Goal: Task Accomplishment & Management: Manage account settings

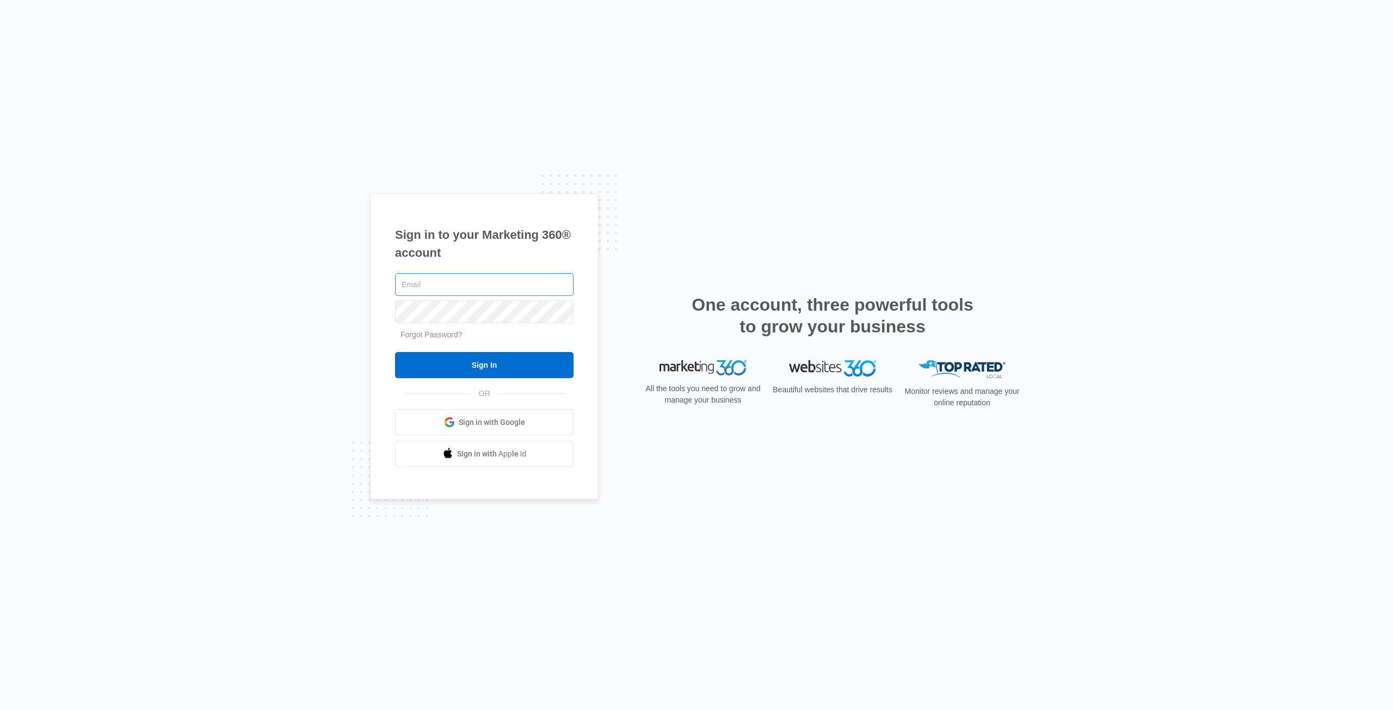
click at [428, 278] on input "text" at bounding box center [484, 284] width 179 height 23
click at [426, 286] on input "text" at bounding box center [484, 284] width 179 height 23
type input "[EMAIL_ADDRESS][DOMAIN_NAME]"
click at [505, 365] on input "Sign In" at bounding box center [484, 365] width 179 height 26
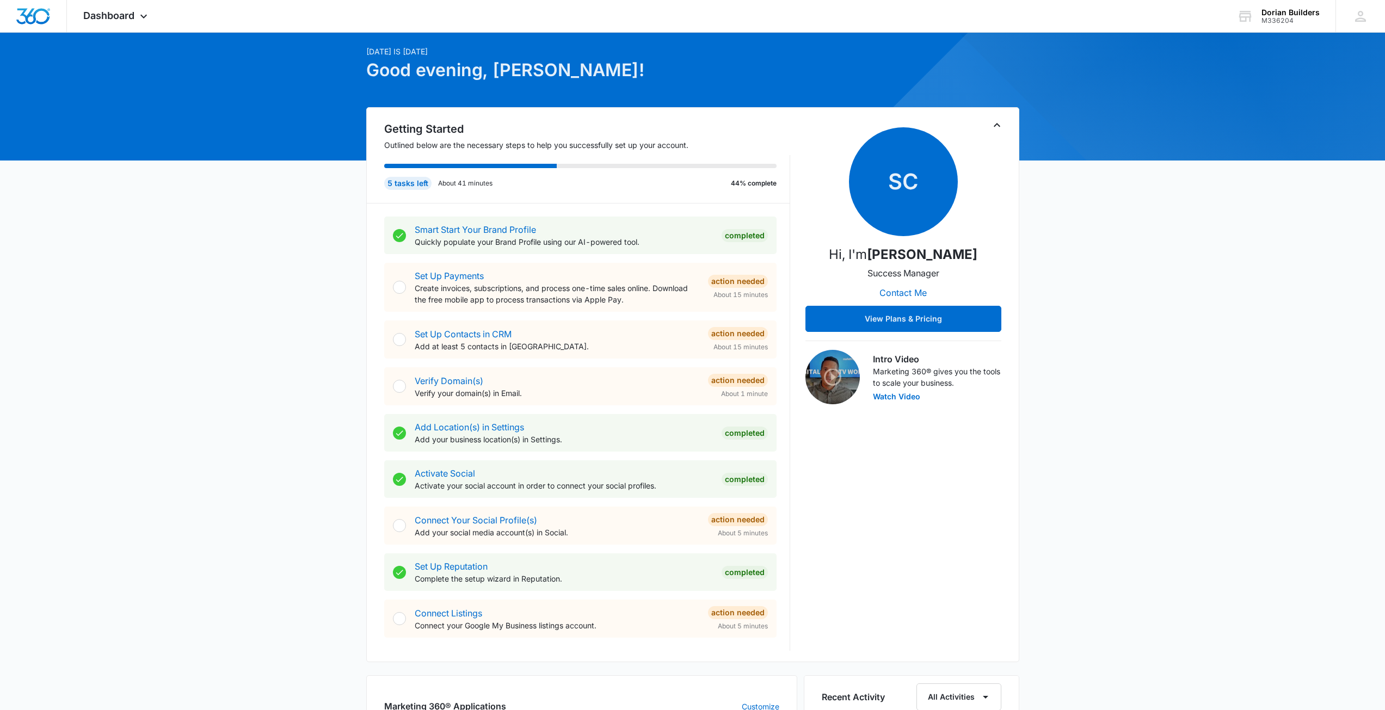
scroll to position [54, 0]
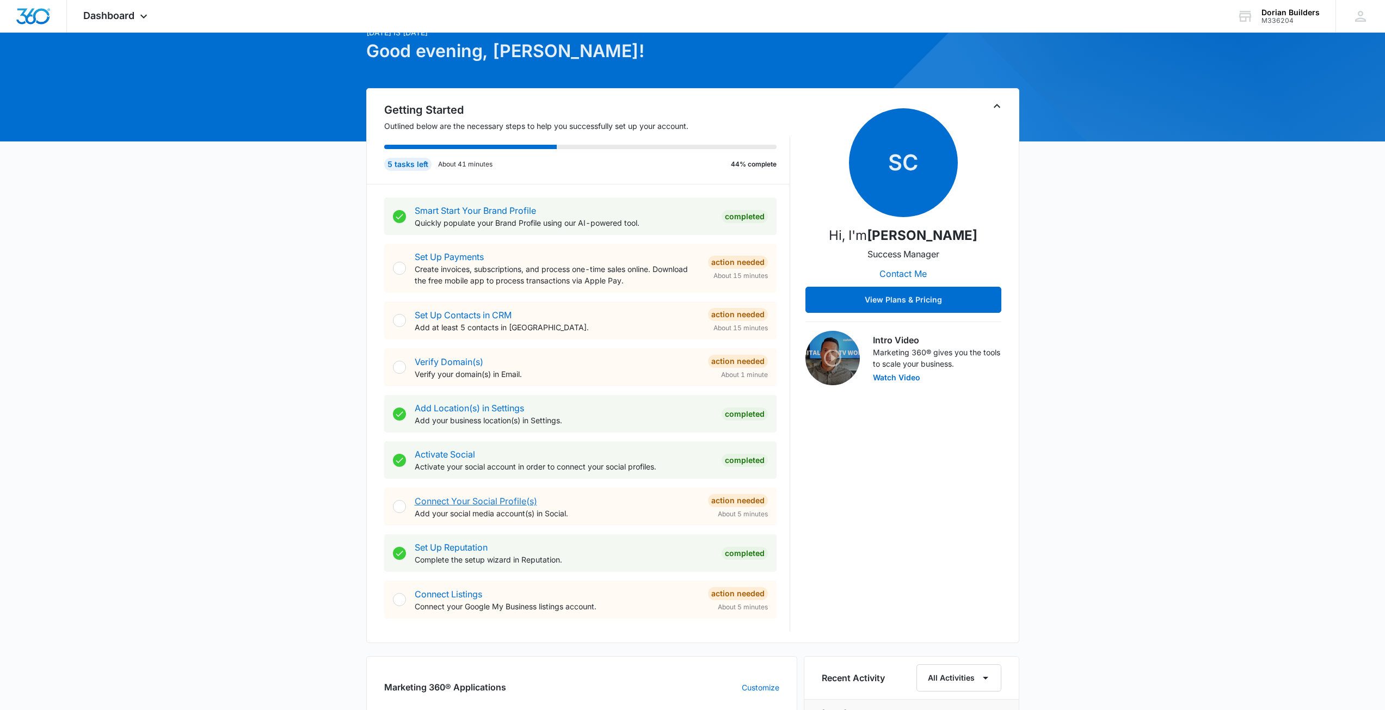
click at [497, 501] on link "Connect Your Social Profile(s)" at bounding box center [476, 501] width 122 height 11
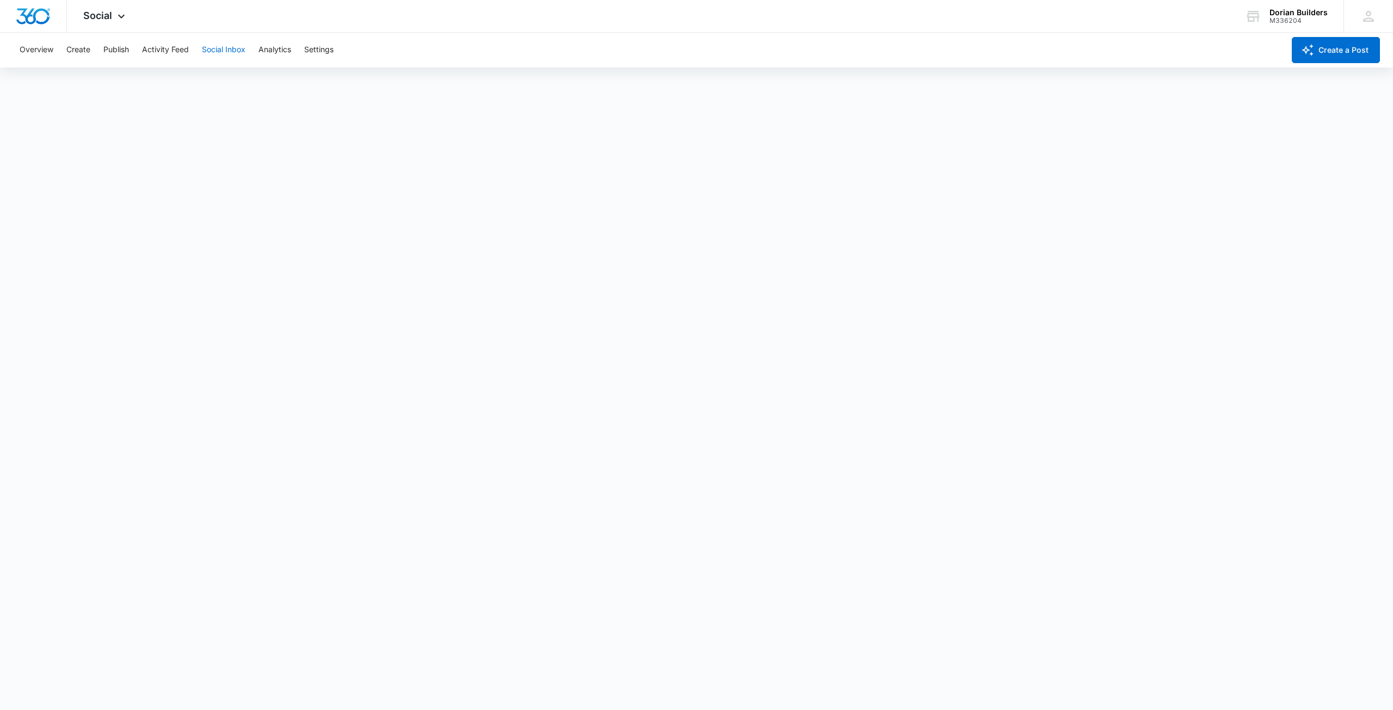
click at [230, 55] on button "Social Inbox" at bounding box center [224, 50] width 44 height 35
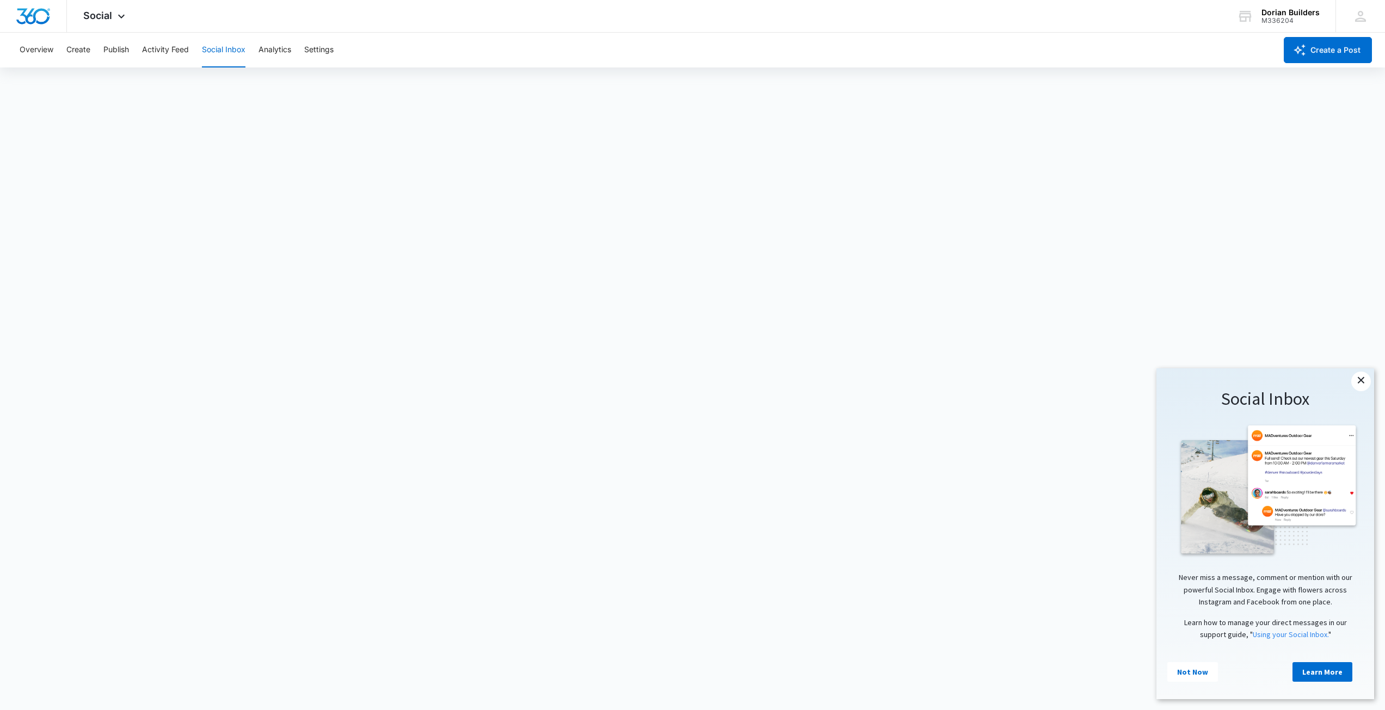
click at [1363, 378] on link "×" at bounding box center [1361, 382] width 20 height 20
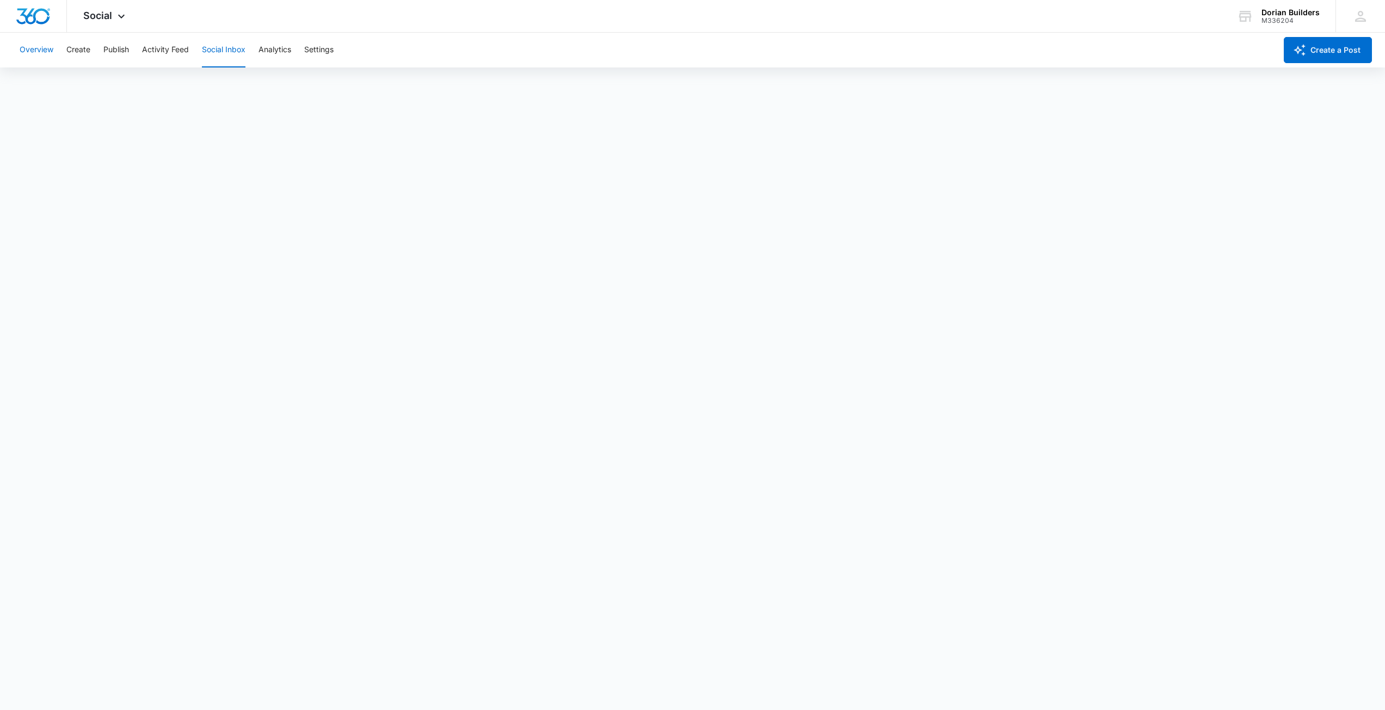
click at [40, 49] on button "Overview" at bounding box center [37, 50] width 34 height 35
click at [82, 48] on button "Create" at bounding box center [78, 50] width 24 height 35
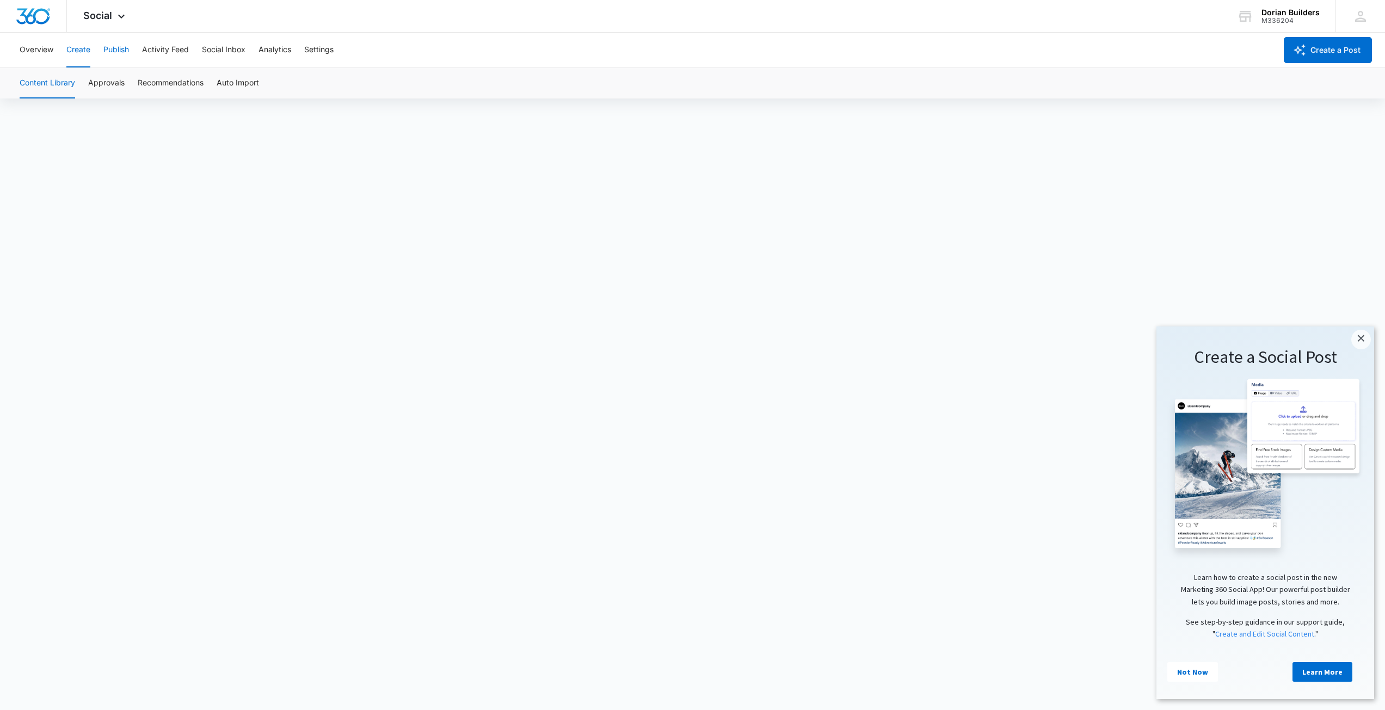
click at [118, 52] on button "Publish" at bounding box center [116, 50] width 26 height 35
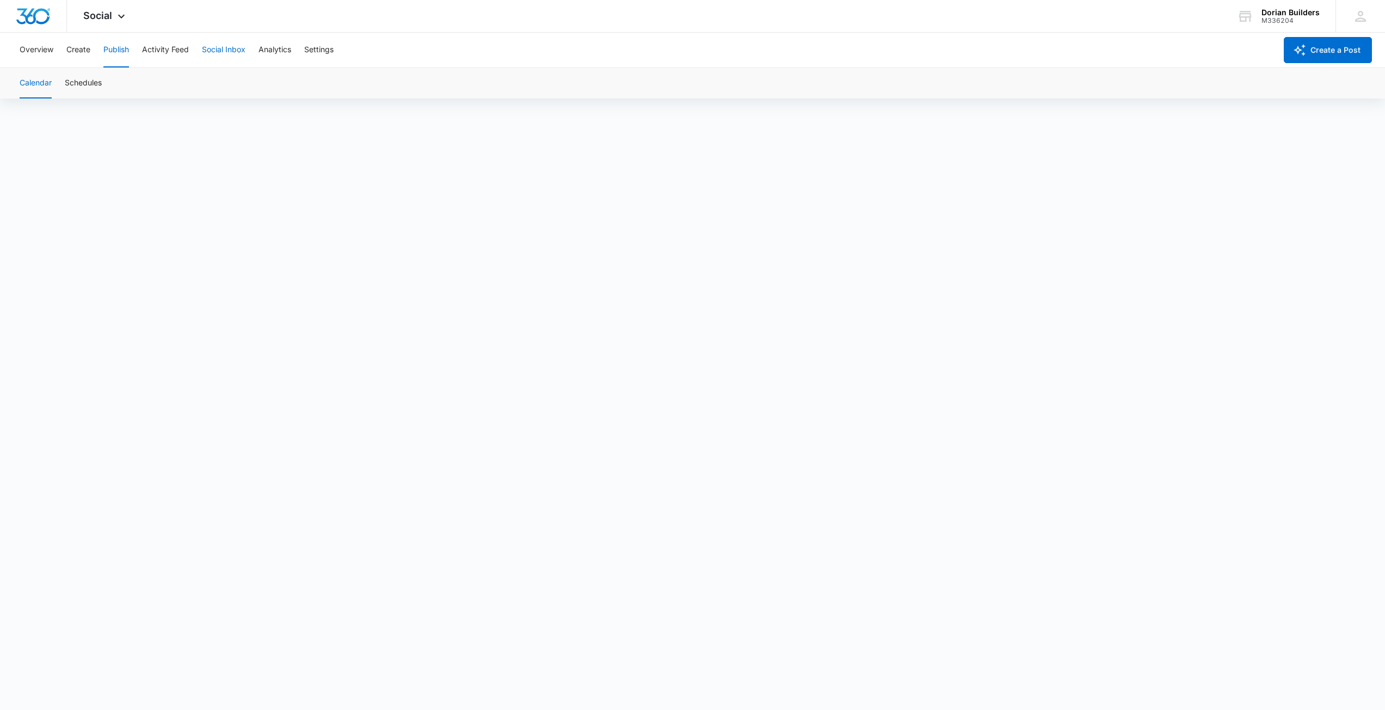
click at [223, 52] on button "Social Inbox" at bounding box center [224, 50] width 44 height 35
click at [323, 51] on button "Settings" at bounding box center [318, 50] width 29 height 35
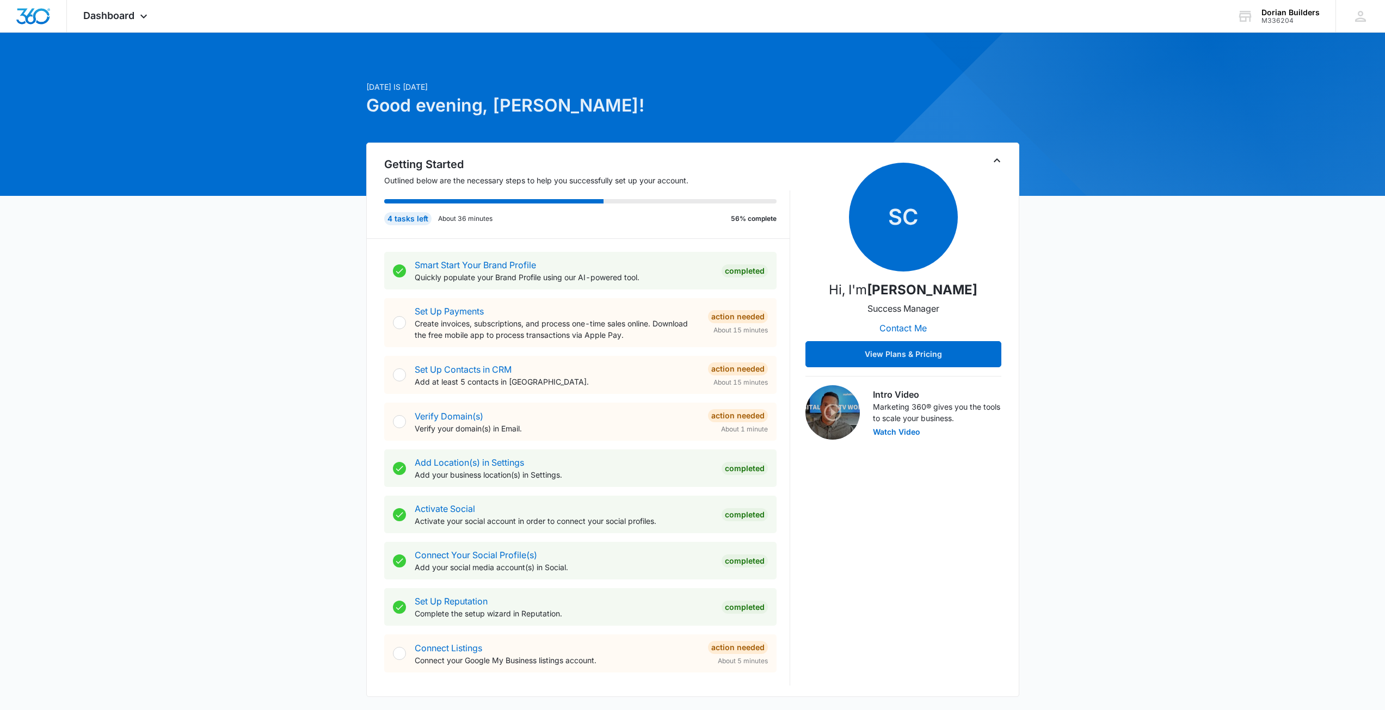
click at [633, 552] on div "Connect Your Social Profile(s) Add your social media account(s) in Social." at bounding box center [564, 561] width 298 height 24
click at [741, 566] on div "Completed" at bounding box center [745, 561] width 46 height 13
click at [448, 549] on div "Connect Your Social Profile(s) Add your social media account(s) in Social." at bounding box center [564, 561] width 298 height 24
click at [453, 556] on link "Connect Your Social Profile(s)" at bounding box center [476, 555] width 122 height 11
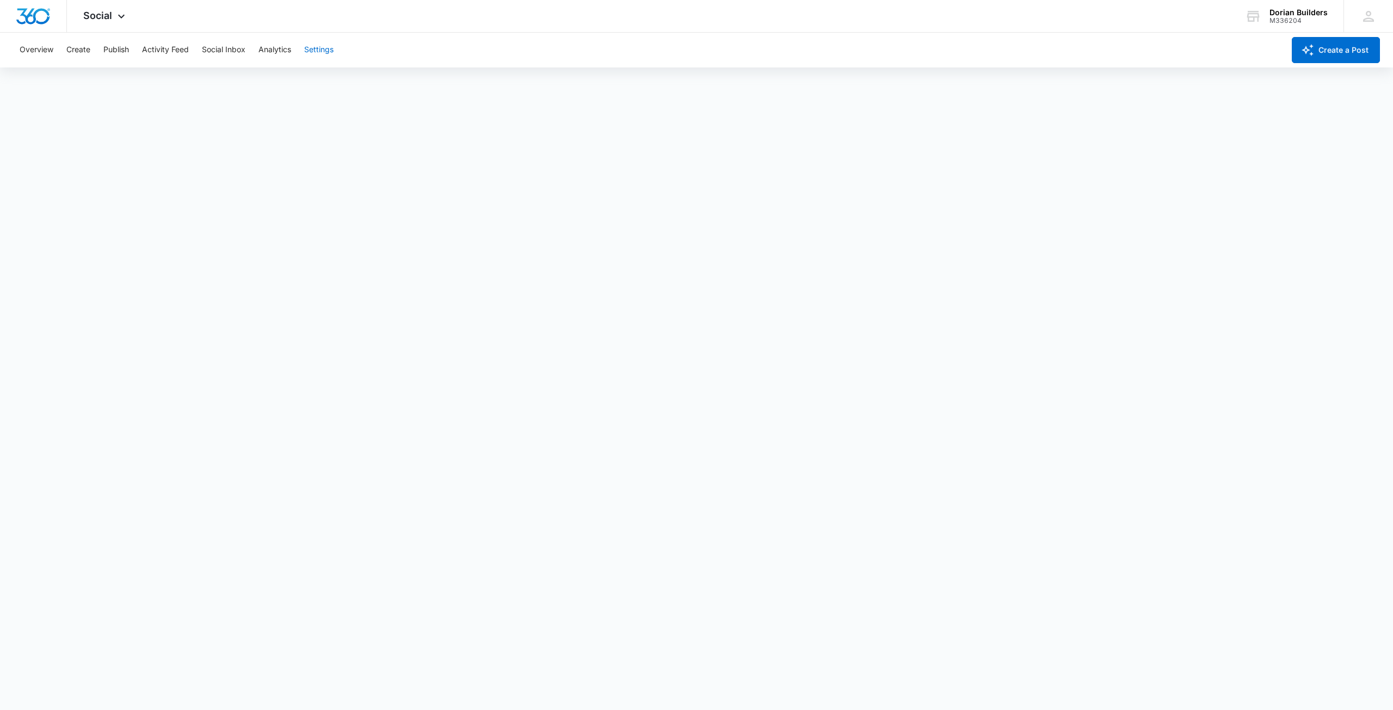
click at [319, 48] on button "Settings" at bounding box center [318, 50] width 29 height 35
click at [338, 44] on div "Overview Create Publish Activity Feed Social Inbox Analytics Settings" at bounding box center [644, 50] width 1263 height 35
click at [318, 51] on button "Settings" at bounding box center [318, 50] width 29 height 35
